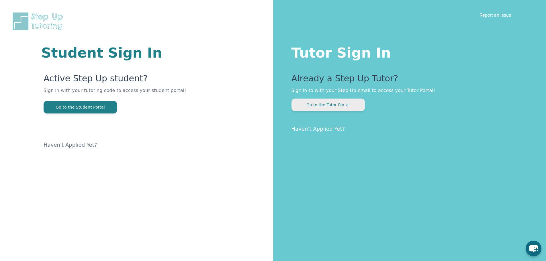
click at [326, 106] on button "Go to the Tutor Portal" at bounding box center [328, 105] width 73 height 13
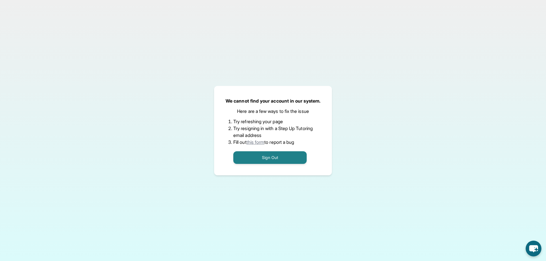
click at [253, 113] on p "Here are a few ways to fix the issue" at bounding box center [273, 111] width 72 height 7
click at [260, 125] on li "Try resigning in with a Step Up Tutoring email address" at bounding box center [272, 132] width 79 height 14
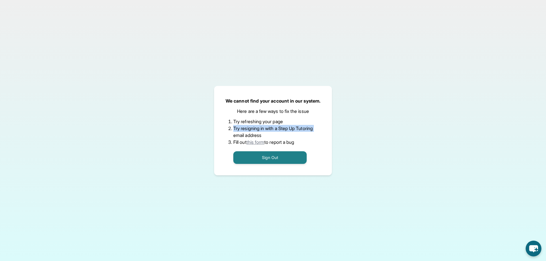
click at [260, 125] on li "Try resigning in with a Step Up Tutoring email address" at bounding box center [272, 132] width 79 height 14
click at [270, 153] on button "Sign Out" at bounding box center [269, 157] width 73 height 13
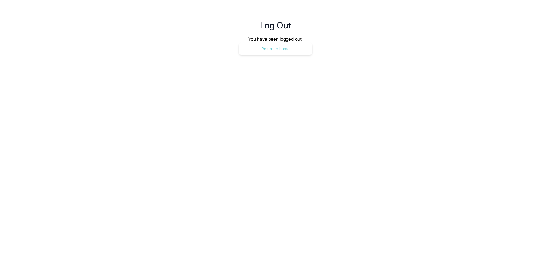
click at [267, 46] on button "Return to home" at bounding box center [275, 48] width 73 height 13
